Goal: Transaction & Acquisition: Book appointment/travel/reservation

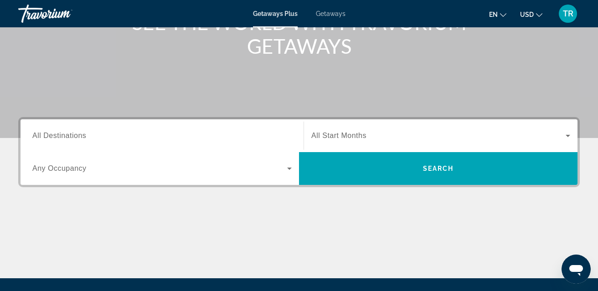
scroll to position [154, 0]
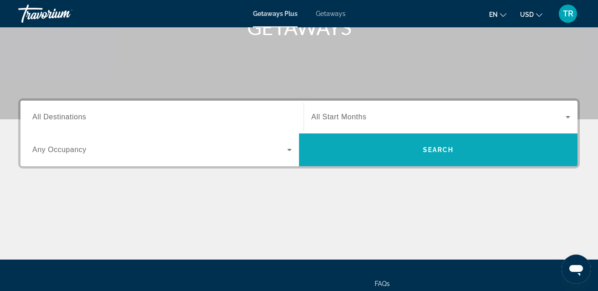
click at [377, 147] on span "Search" at bounding box center [438, 150] width 278 height 22
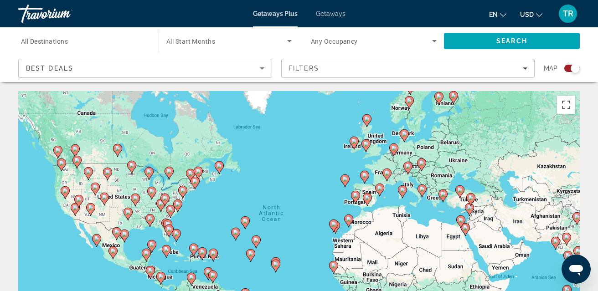
click at [439, 96] on image "Main content" at bounding box center [438, 96] width 5 height 5
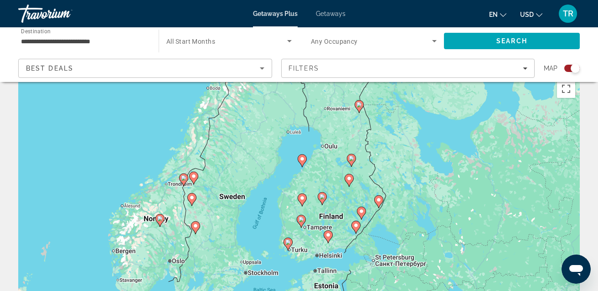
scroll to position [19, 0]
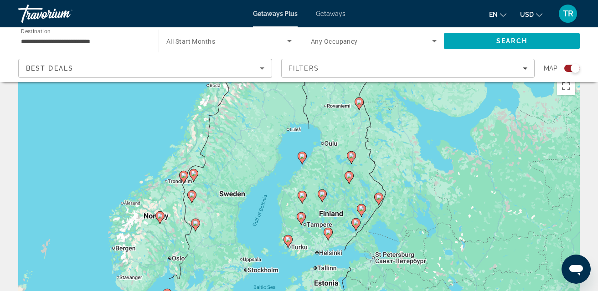
click at [362, 210] on image "Main content" at bounding box center [361, 208] width 5 height 5
type input "**********"
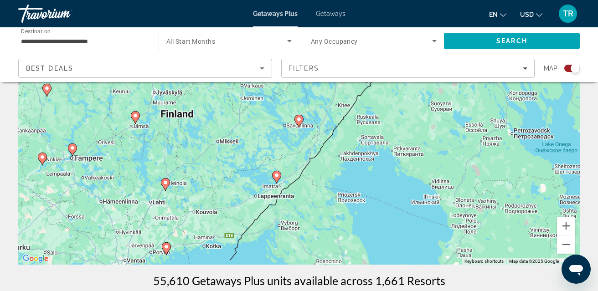
scroll to position [104, 0]
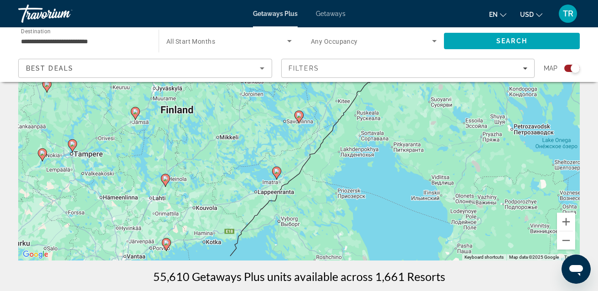
click at [167, 242] on image "Main content" at bounding box center [166, 242] width 5 height 5
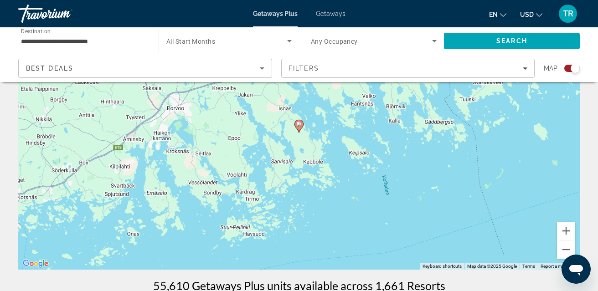
scroll to position [12, 0]
